Goal: Task Accomplishment & Management: Use online tool/utility

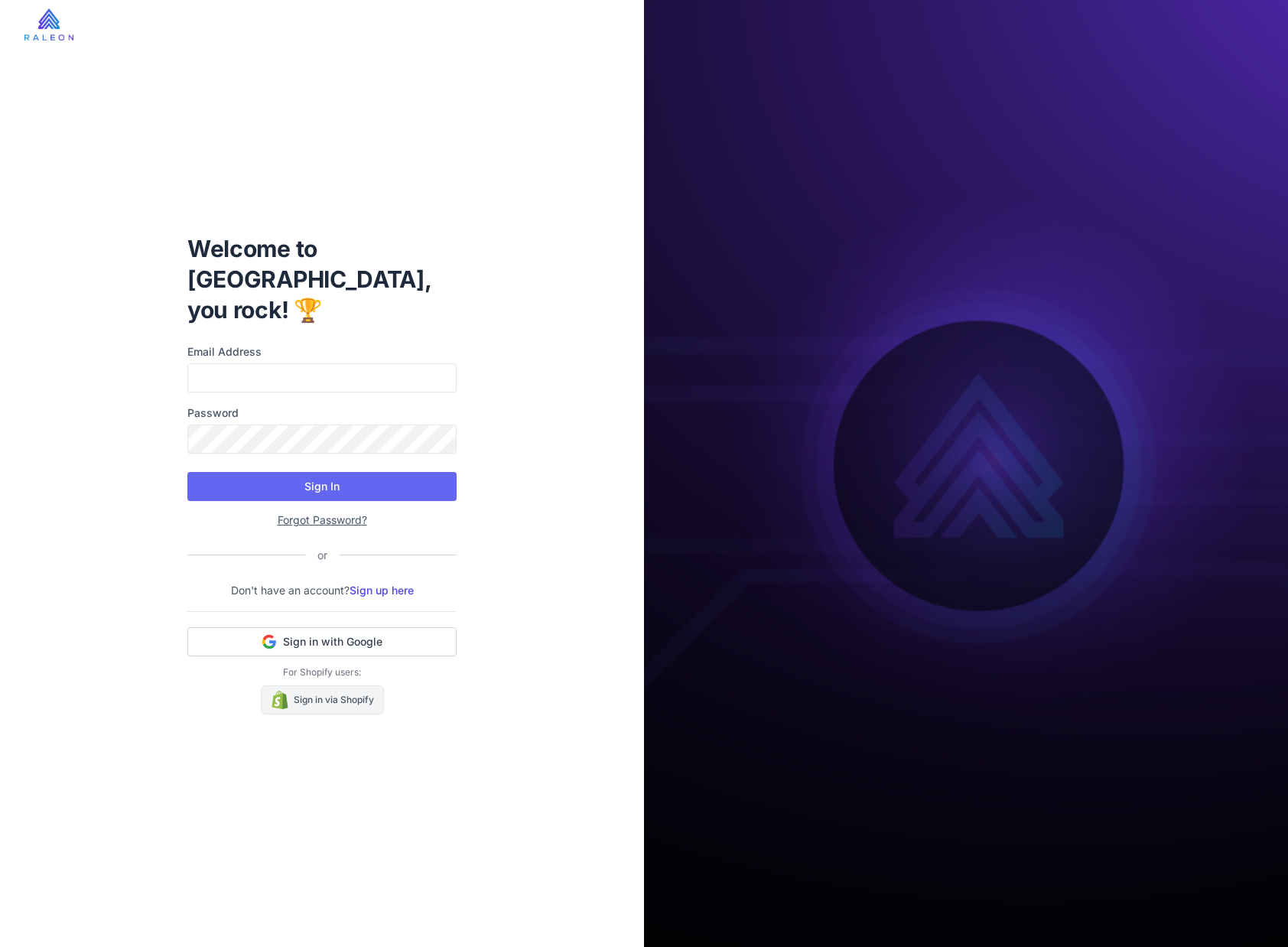
click at [315, 690] on link "Sign in via Shopify" at bounding box center [322, 699] width 123 height 29
